Goal: Answer question/provide support

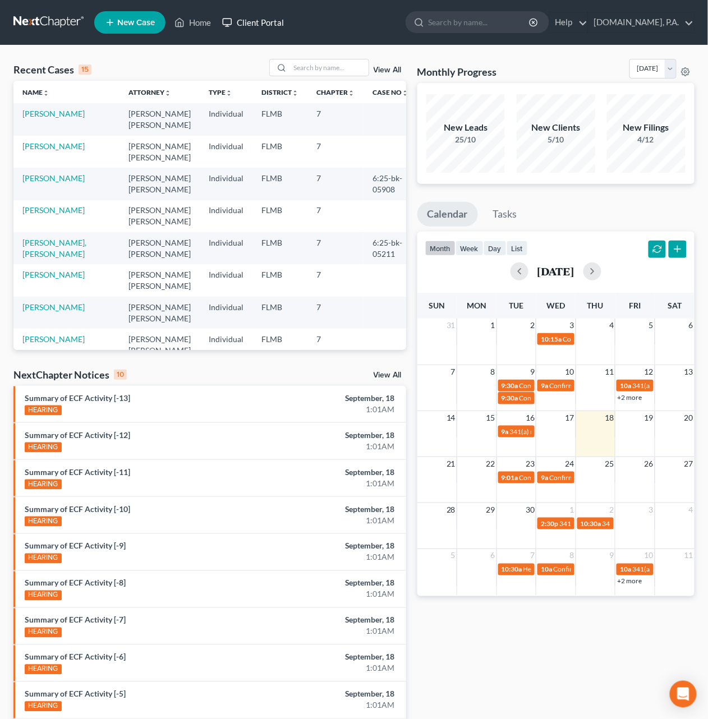
click at [259, 26] on link "Client Portal" at bounding box center [253, 22] width 73 height 20
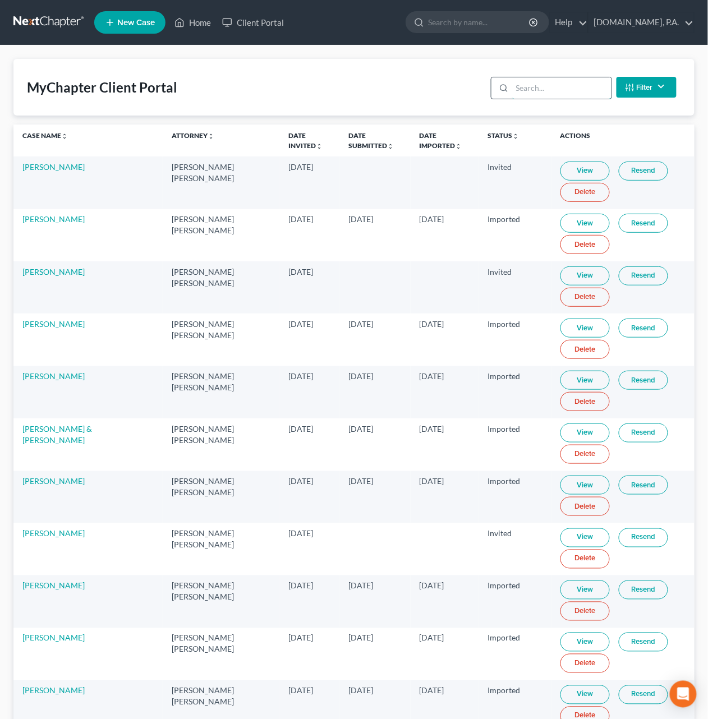
click at [539, 87] on input "search" at bounding box center [561, 87] width 99 height 21
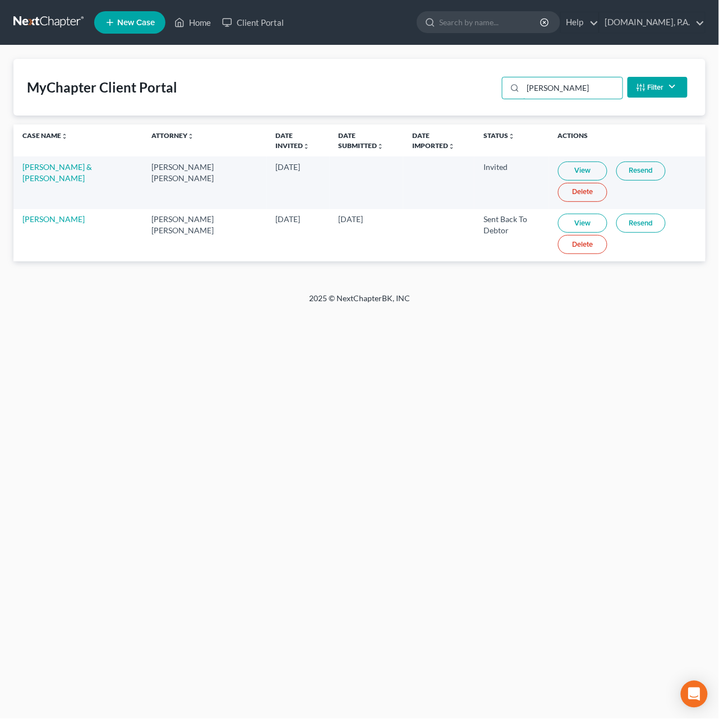
type input "[PERSON_NAME]"
click at [620, 229] on link "Resend" at bounding box center [641, 223] width 49 height 19
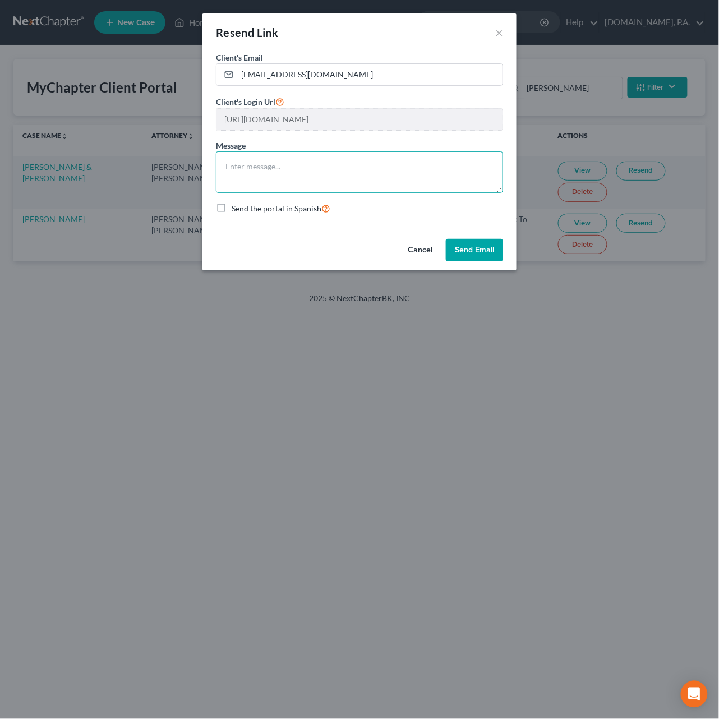
click at [252, 166] on textarea at bounding box center [359, 172] width 287 height 42
paste textarea "Good Morning, [PERSON_NAME], Thank you for completing the initial request —they…"
type textarea "Good Morning, [PERSON_NAME], Thank you for completing the initial request —they…"
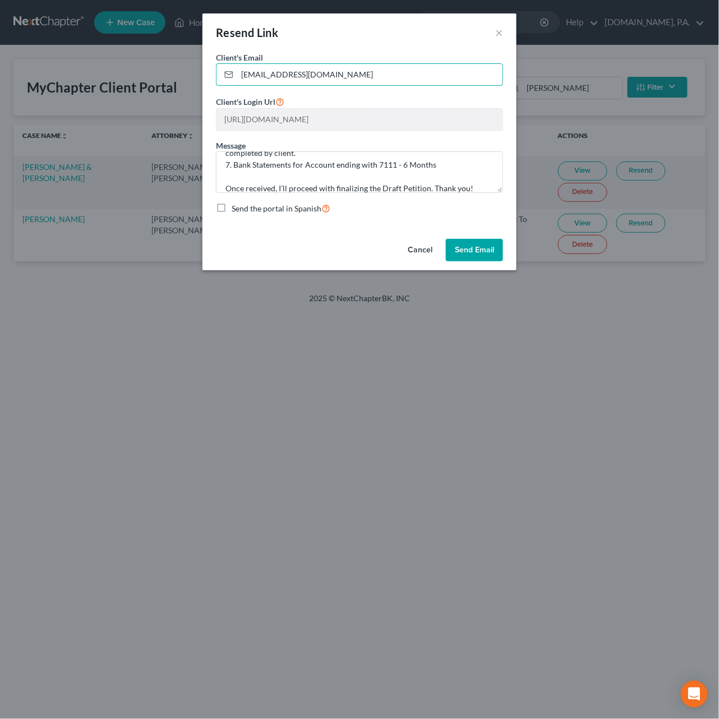
drag, startPoint x: 353, startPoint y: 78, endPoint x: -385, endPoint y: -8, distance: 743.3
click at [0, 0] on html "Home New Case Client Portal [DOMAIN_NAME], P.A. [PERSON_NAME][EMAIL_ADDRESS][DO…" at bounding box center [359, 359] width 719 height 719
paste input "[EMAIL_ADDRESS][DOMAIN_NAME]"
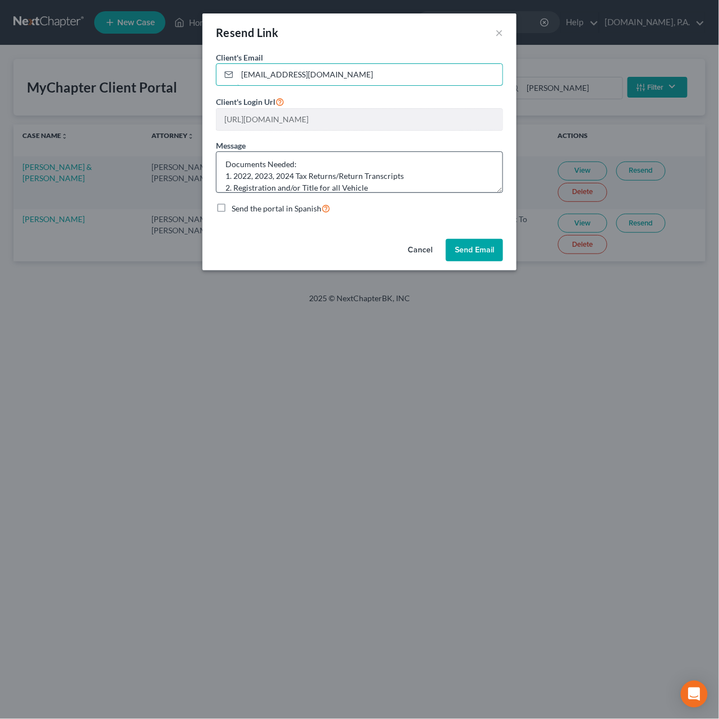
scroll to position [99, 0]
type input "[EMAIL_ADDRESS][DOMAIN_NAME]"
click at [480, 249] on button "Send Email" at bounding box center [474, 250] width 57 height 22
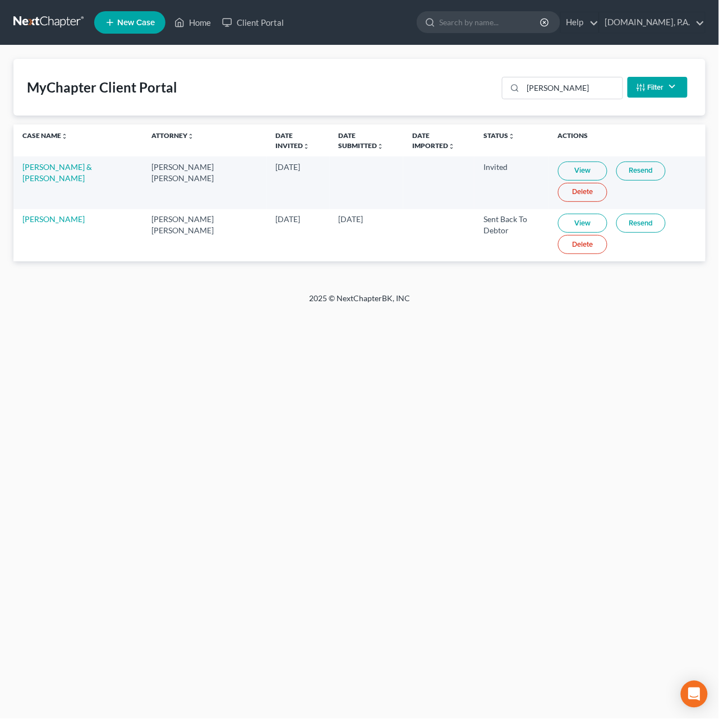
click at [39, 20] on link at bounding box center [49, 22] width 72 height 20
